Goal: Check status: Check status

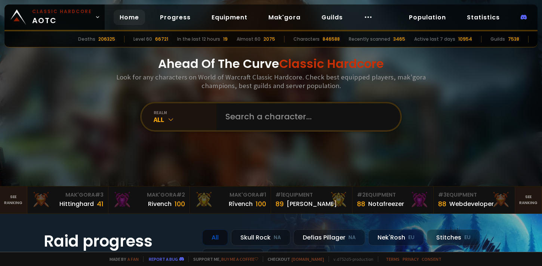
click at [292, 112] on input "text" at bounding box center [306, 116] width 170 height 27
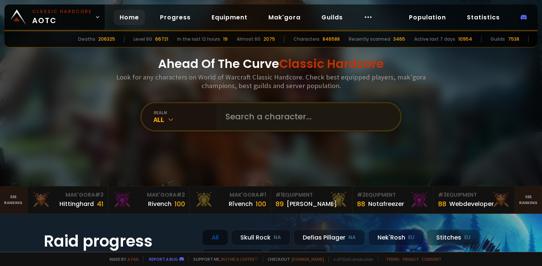
click at [326, 121] on input "text" at bounding box center [306, 116] width 170 height 27
click at [281, 117] on input "text" at bounding box center [306, 116] width 170 height 27
type input "Yhslaw"
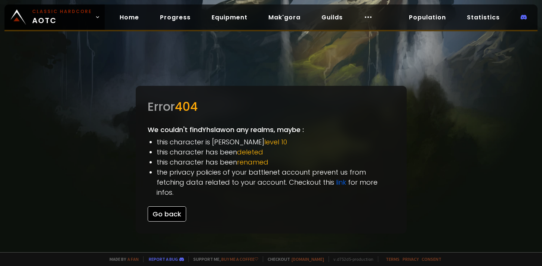
click at [162, 207] on button "Go back" at bounding box center [167, 214] width 38 height 15
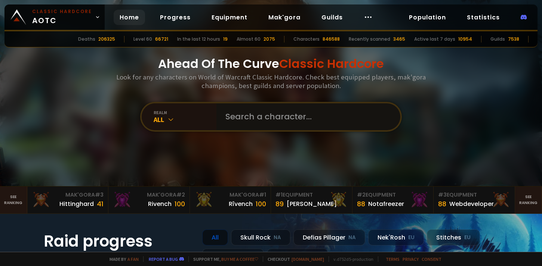
click at [274, 112] on input "text" at bounding box center [306, 116] width 170 height 27
click at [274, 119] on input "text" at bounding box center [306, 116] width 170 height 27
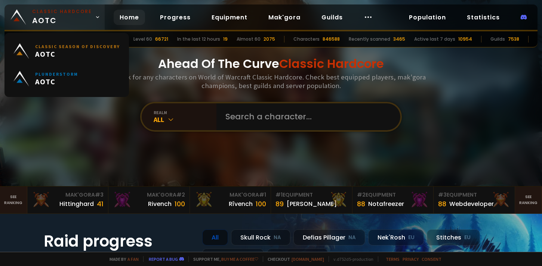
click at [58, 21] on span "Classic Hardcore AOTC" at bounding box center [62, 17] width 60 height 18
